Goal: Task Accomplishment & Management: Manage account settings

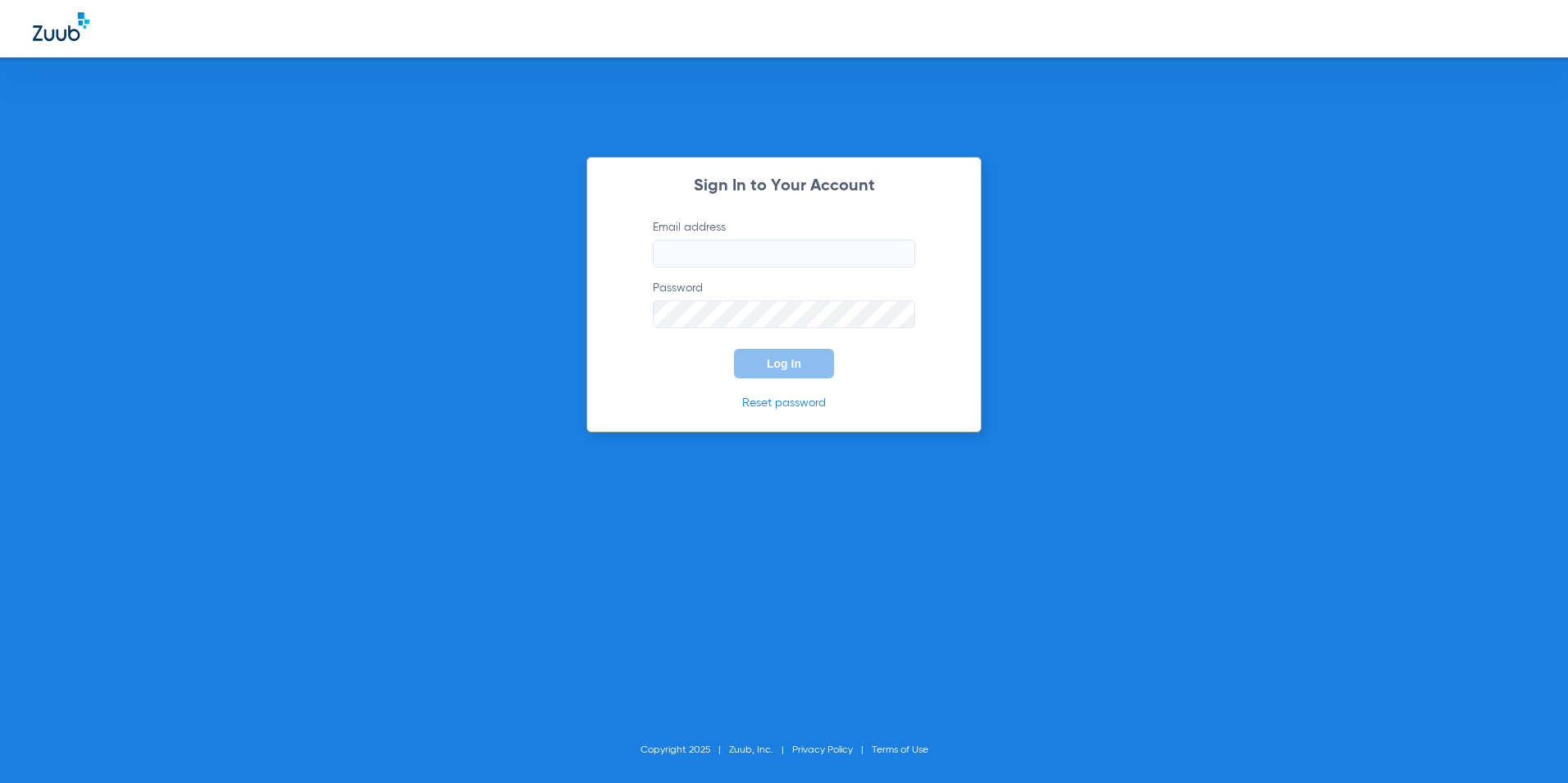
type input "[EMAIL_ADDRESS][DOMAIN_NAME]"
click at [752, 363] on button "Log In" at bounding box center [784, 363] width 100 height 29
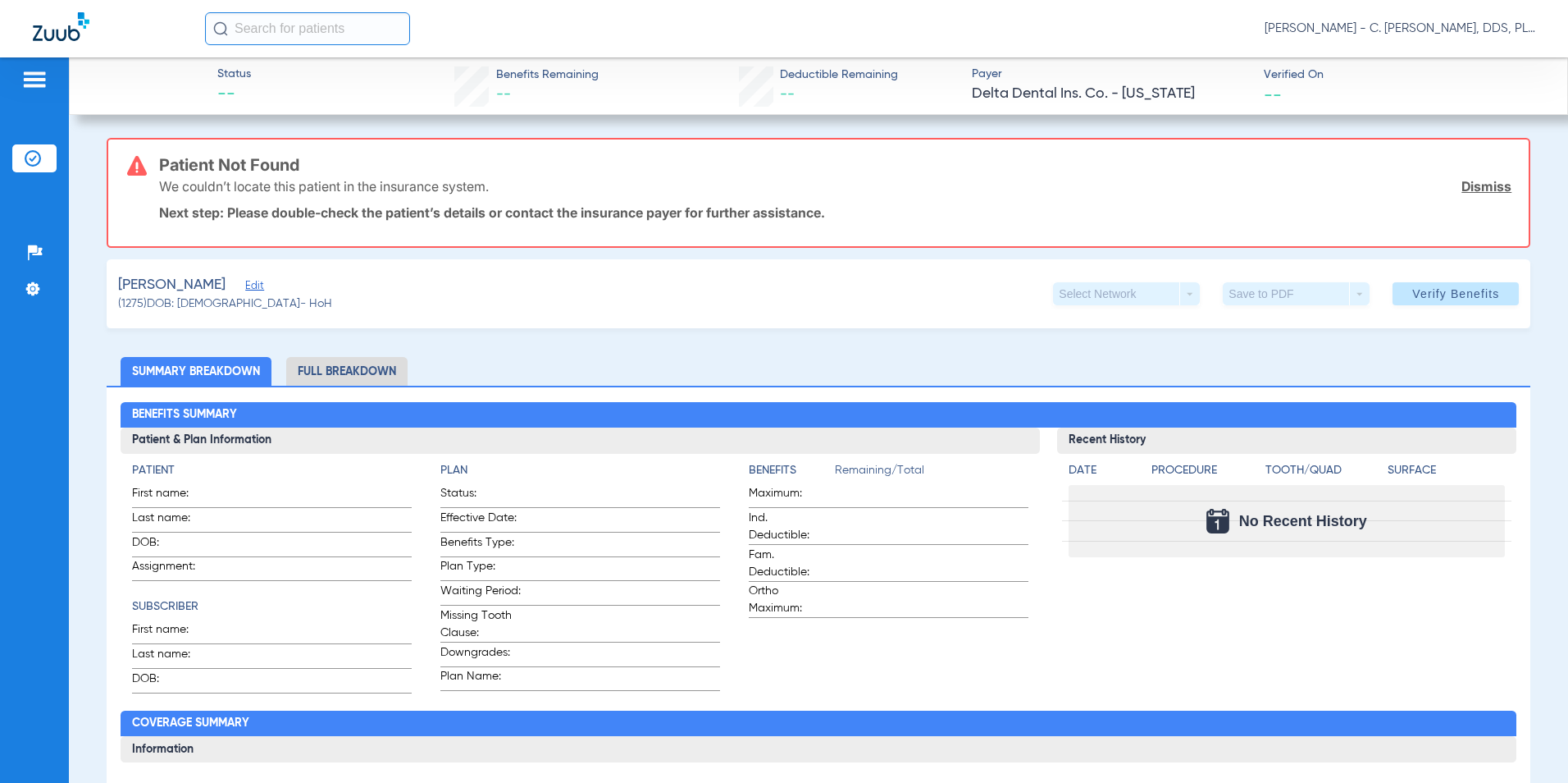
click at [752, 181] on link "Dismiss" at bounding box center [1486, 185] width 50 height 16
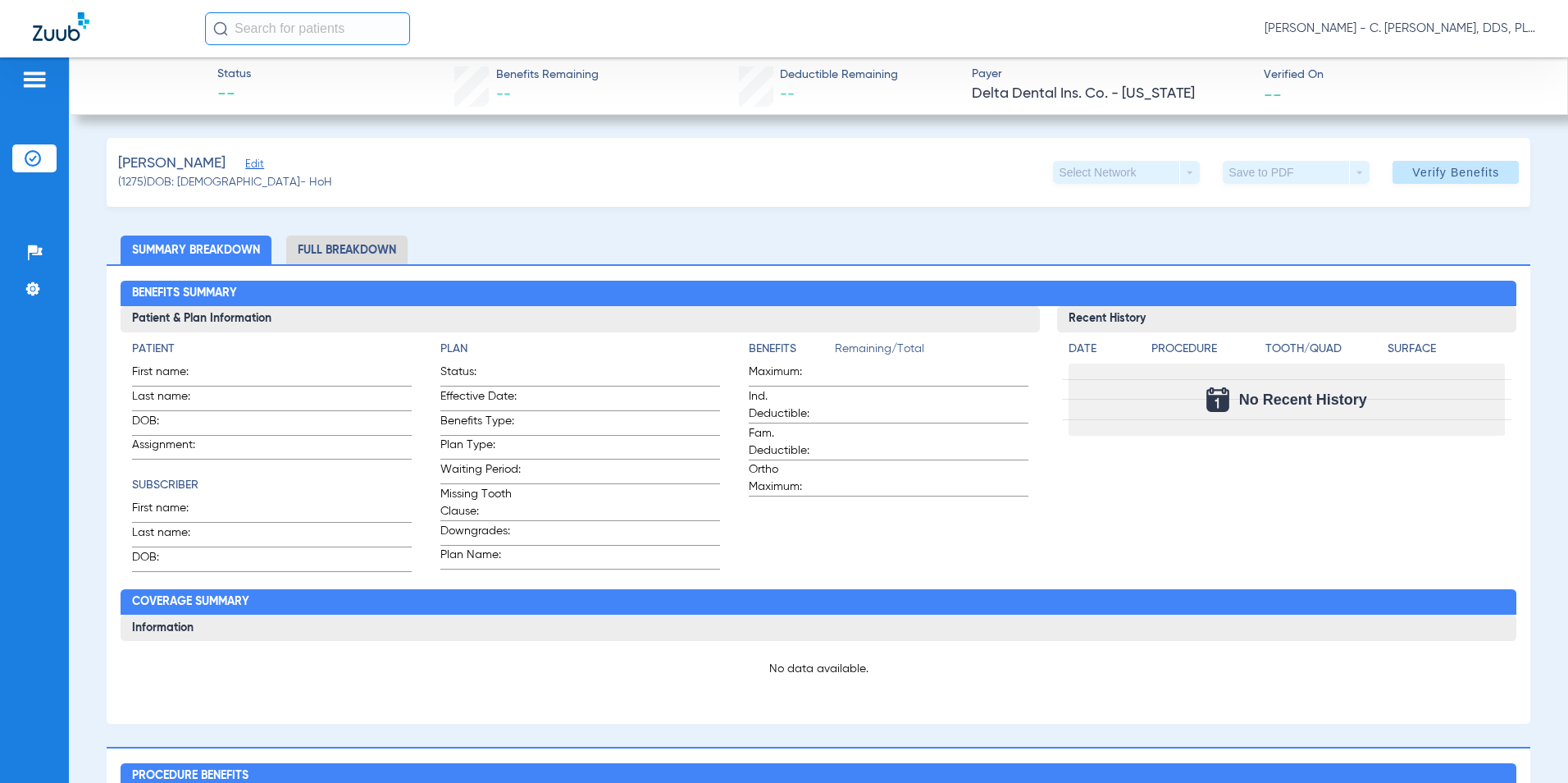
click at [349, 249] on li "Full Breakdown" at bounding box center [347, 249] width 121 height 28
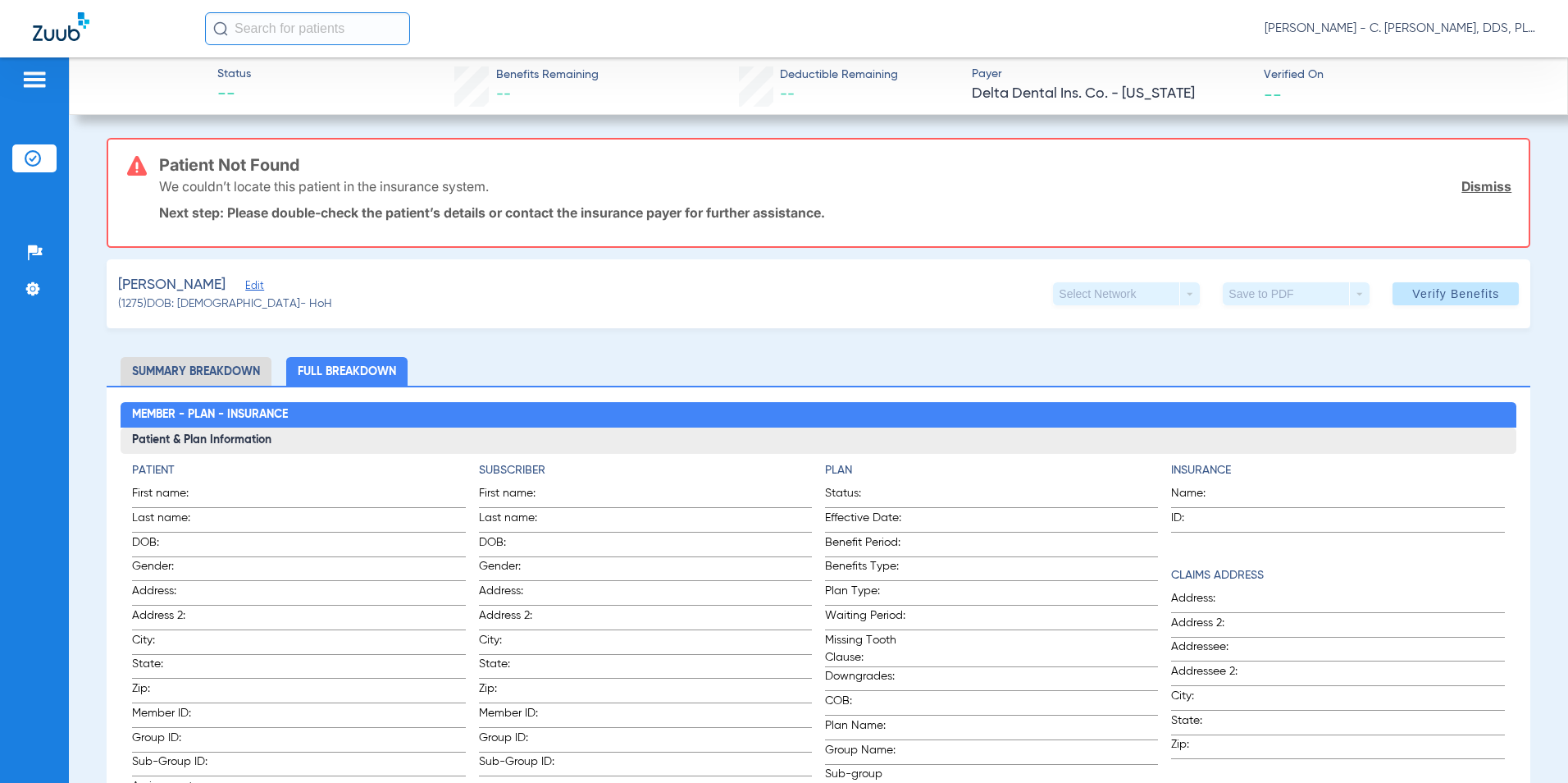
click at [245, 288] on span "Edit" at bounding box center [252, 288] width 15 height 15
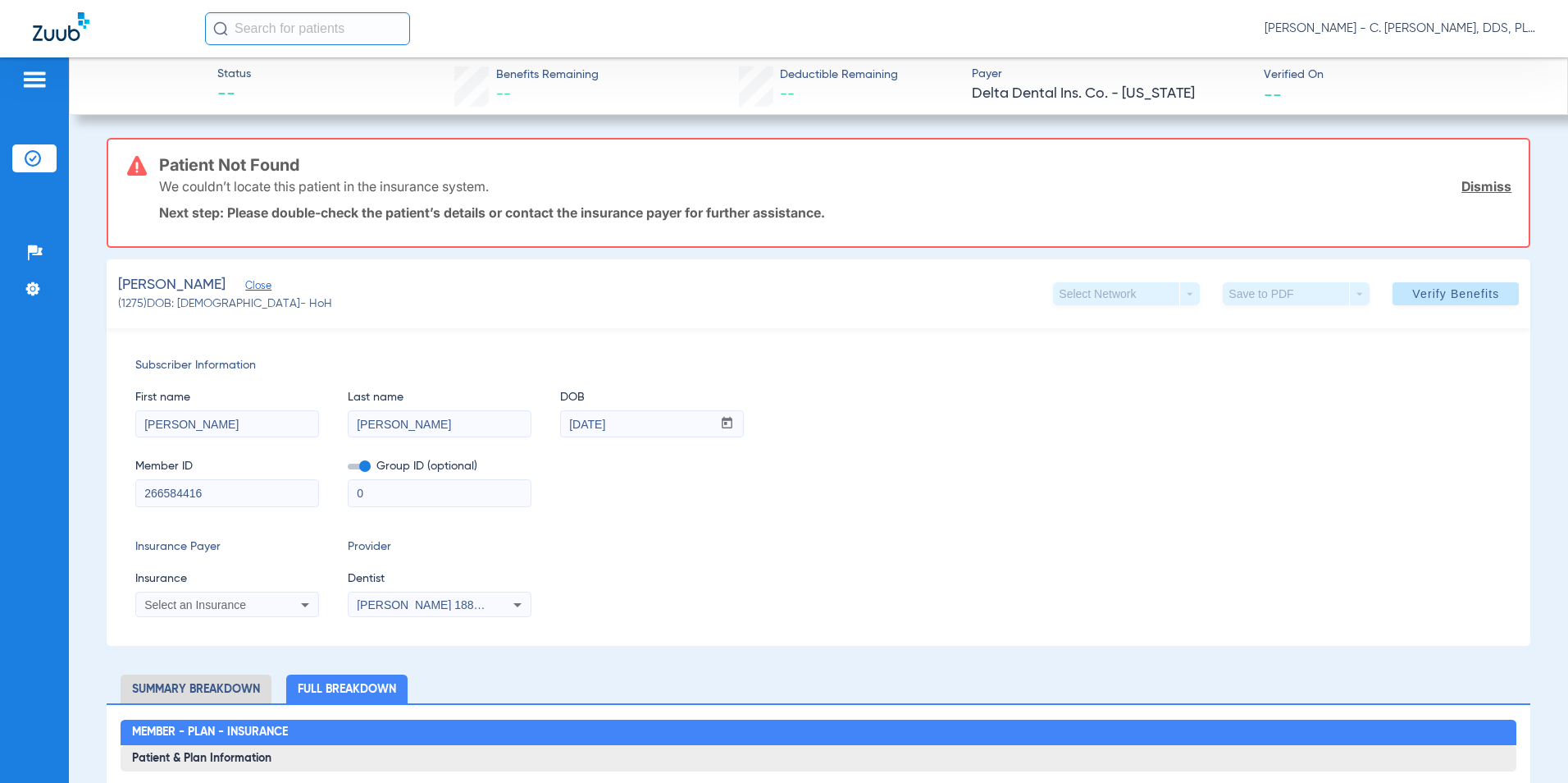
click at [240, 600] on span "Select an Insurance" at bounding box center [195, 604] width 101 height 13
type input "delta"
click at [536, 668] on div at bounding box center [784, 392] width 1568 height 783
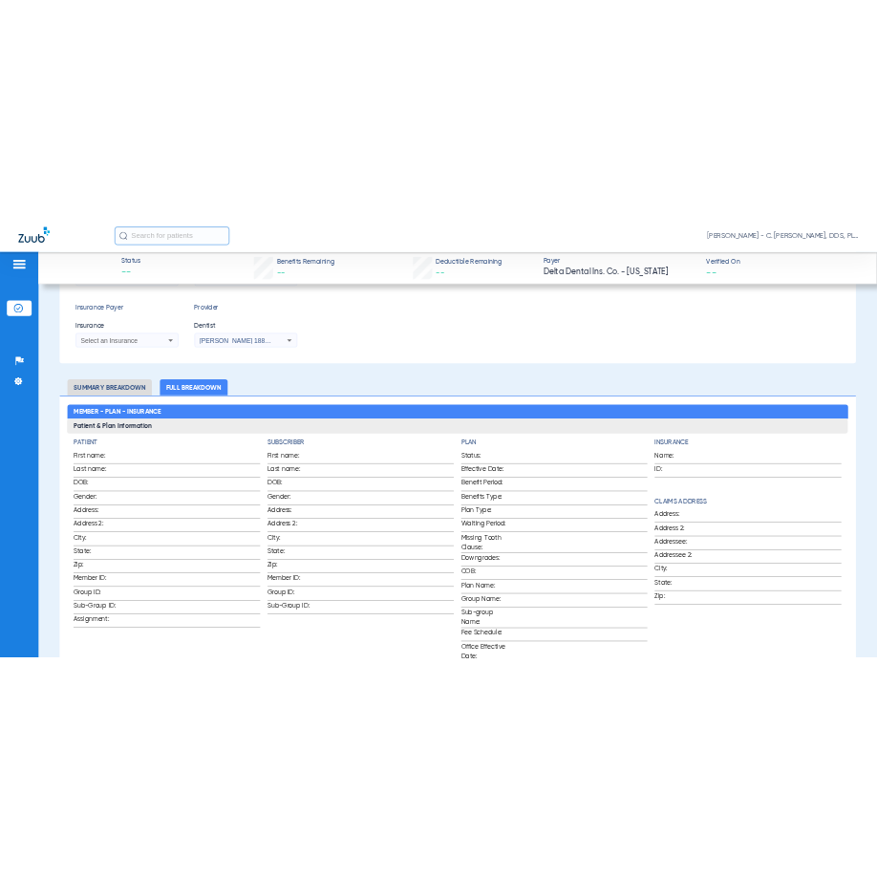
scroll to position [956, 0]
